Goal: Information Seeking & Learning: Learn about a topic

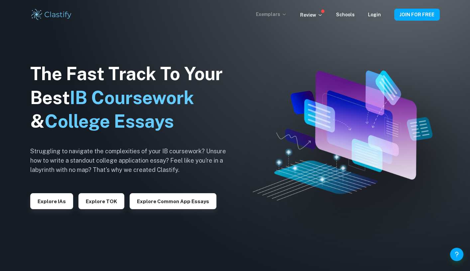
click at [277, 13] on p "Exemplars" at bounding box center [271, 14] width 31 height 7
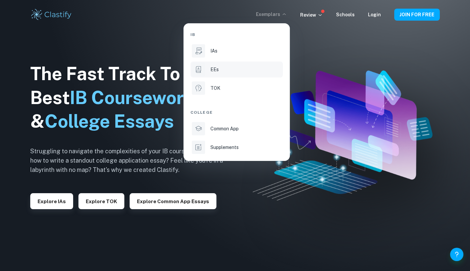
click at [208, 75] on li "EEs" at bounding box center [237, 70] width 92 height 16
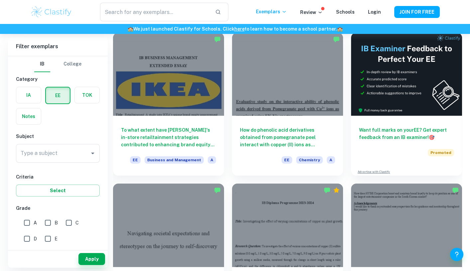
scroll to position [53, 0]
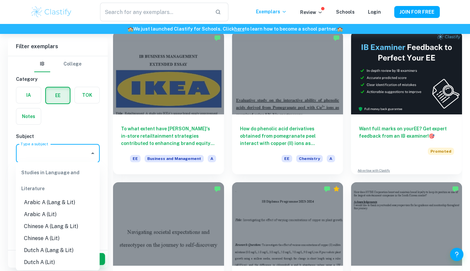
click at [85, 149] on input "Type a subject" at bounding box center [53, 153] width 68 height 13
click at [55, 226] on li "English A (Lang & Lit)" at bounding box center [58, 226] width 84 height 12
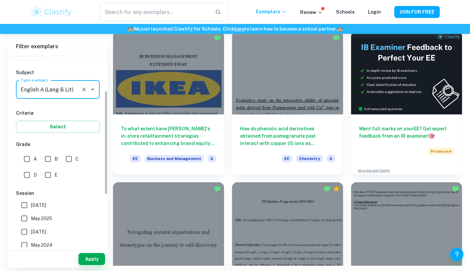
scroll to position [64, 0]
type input "English A (Lang & Lit)"
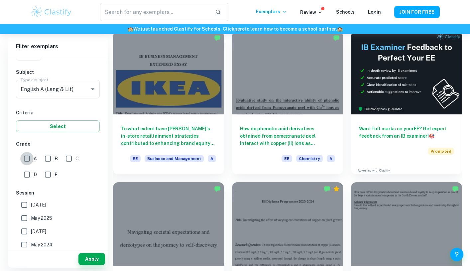
click at [25, 155] on input "A" at bounding box center [26, 158] width 13 height 13
checkbox input "true"
click at [51, 120] on button "Select" at bounding box center [58, 126] width 84 height 12
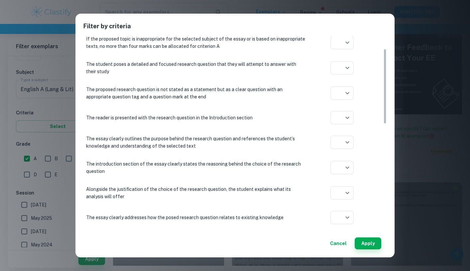
scroll to position [0, 0]
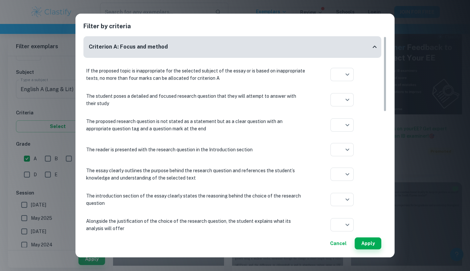
click at [69, 68] on div "Filter by criteria Criterion A: Focus and method If the proposed topic is inapp…" at bounding box center [235, 135] width 470 height 271
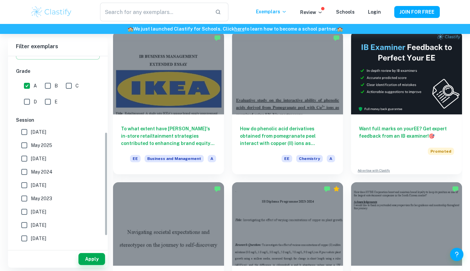
scroll to position [139, 0]
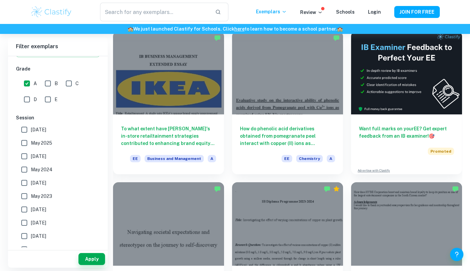
click at [37, 123] on label "[DATE]" at bounding box center [56, 129] width 77 height 13
click at [31, 123] on input "[DATE]" at bounding box center [24, 129] width 13 height 13
checkbox input "true"
click at [32, 140] on span "May 2025" at bounding box center [41, 142] width 21 height 7
click at [31, 140] on input "May 2025" at bounding box center [24, 142] width 13 height 13
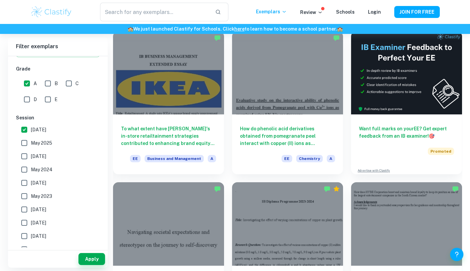
checkbox input "true"
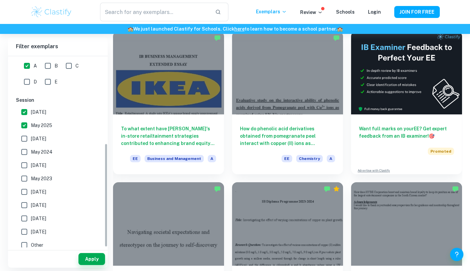
scroll to position [160, 0]
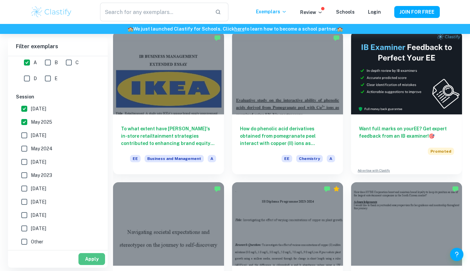
click at [83, 259] on button "Apply" at bounding box center [91, 259] width 27 height 12
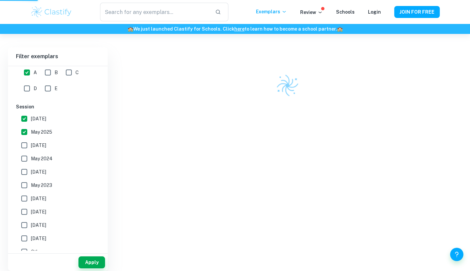
scroll to position [34, 0]
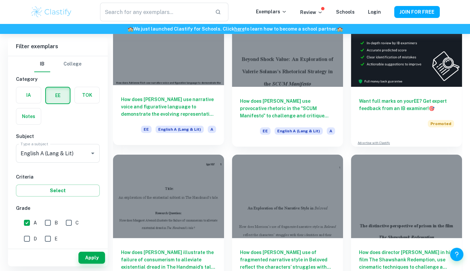
scroll to position [24, 0]
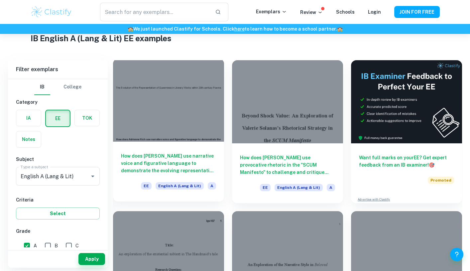
click at [180, 126] on div at bounding box center [168, 100] width 111 height 83
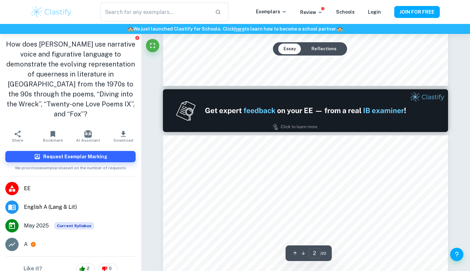
type input "1"
